Goal: Information Seeking & Learning: Learn about a topic

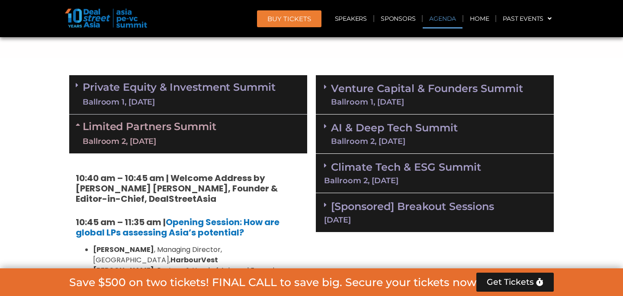
scroll to position [523, 0]
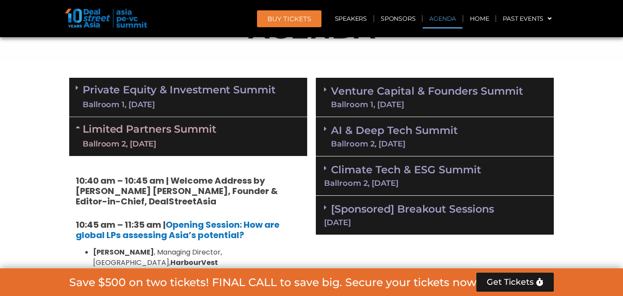
click at [390, 163] on link "Climate Tech & ESG Summit Ballroom 2, [DATE]" at bounding box center [434, 175] width 221 height 24
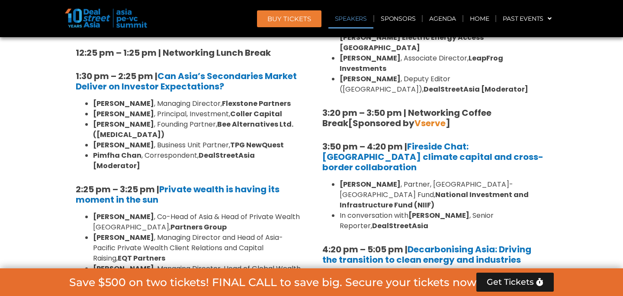
scroll to position [980, 0]
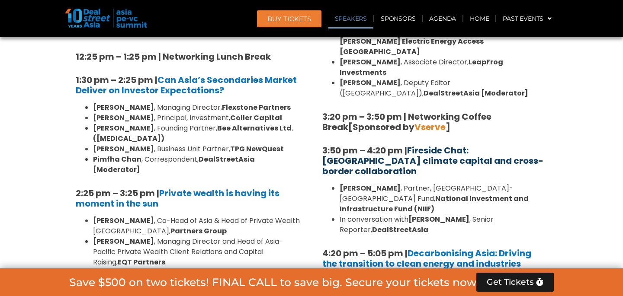
click at [439, 144] on link "Fireside Chat: [GEOGRAPHIC_DATA] climate capital and cross-border collaboration" at bounding box center [432, 160] width 221 height 33
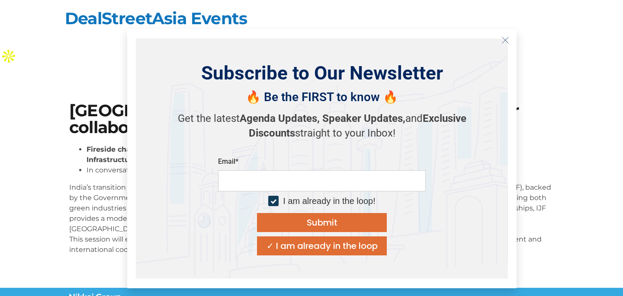
click at [506, 42] on icon "Close" at bounding box center [505, 40] width 8 height 8
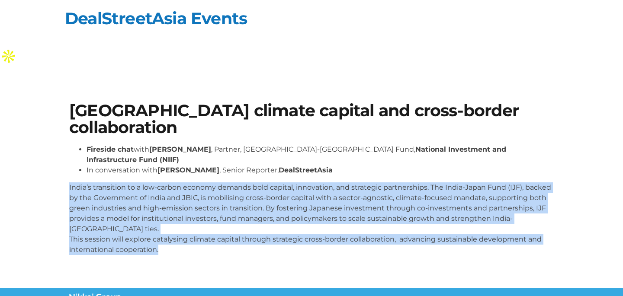
drag, startPoint x: 68, startPoint y: 141, endPoint x: 164, endPoint y: 196, distance: 110.6
click at [164, 196] on div "[GEOGRAPHIC_DATA] climate capital and cross-border collaboration Fireside chat …" at bounding box center [311, 182] width 493 height 168
copy p "India’s transition to a low-carbon economy demands bold capital, innovation, an…"
